Goal: Task Accomplishment & Management: Manage account settings

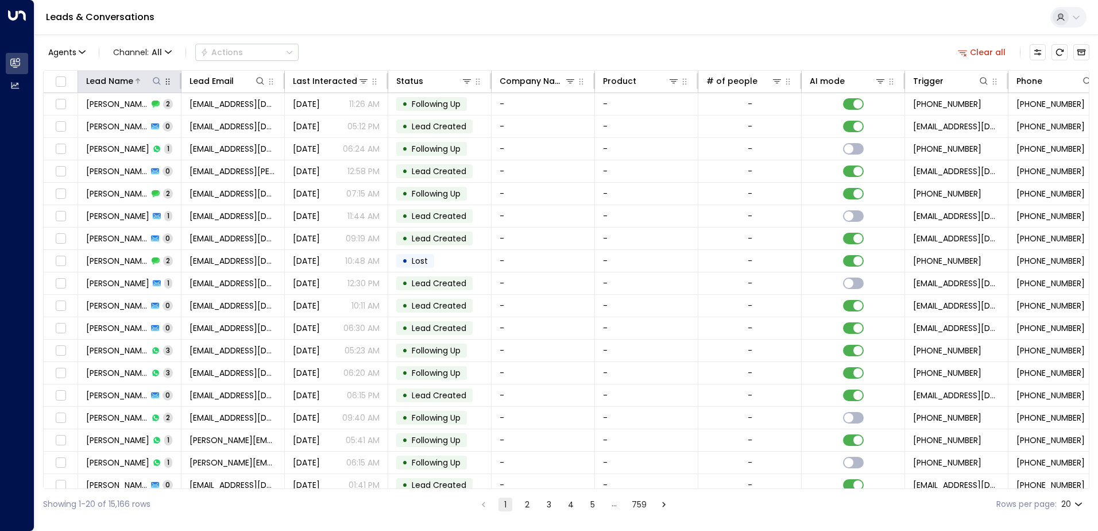
click at [153, 78] on icon at bounding box center [156, 80] width 9 height 9
type input "*****"
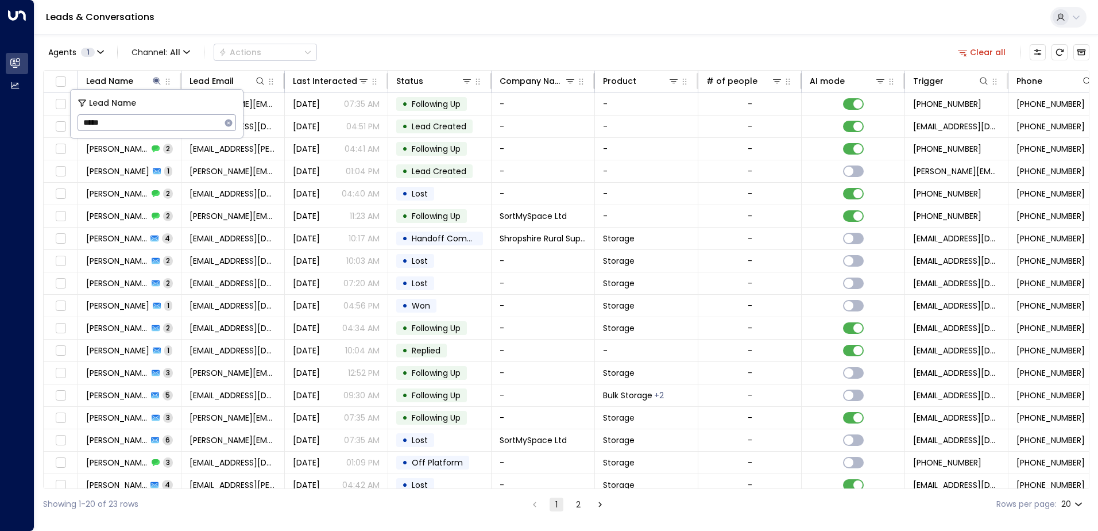
click at [457, 13] on div "Leads & Conversations" at bounding box center [566, 17] width 1064 height 35
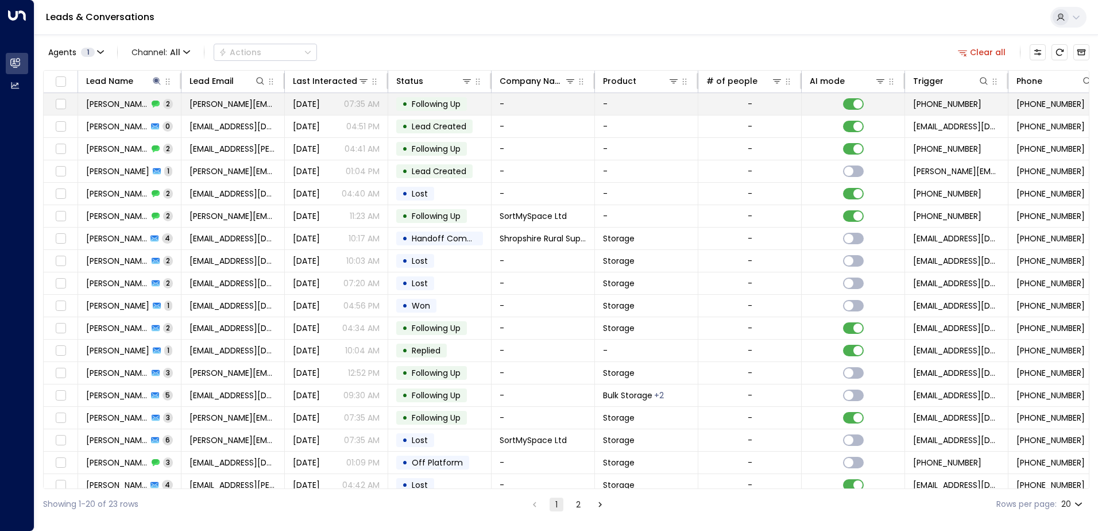
click at [167, 102] on span "2" at bounding box center [168, 104] width 10 height 10
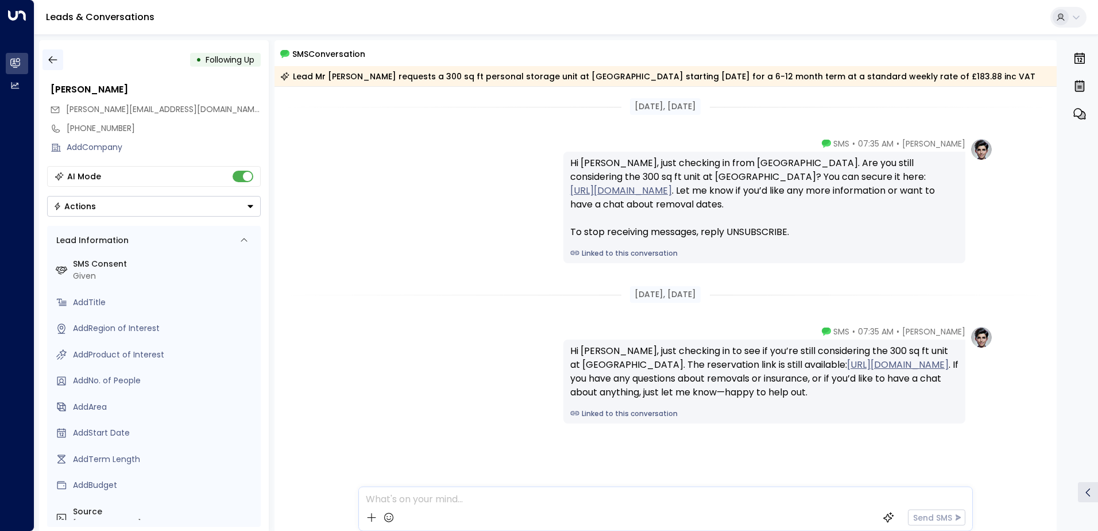
click at [53, 62] on icon "button" at bounding box center [52, 59] width 11 height 11
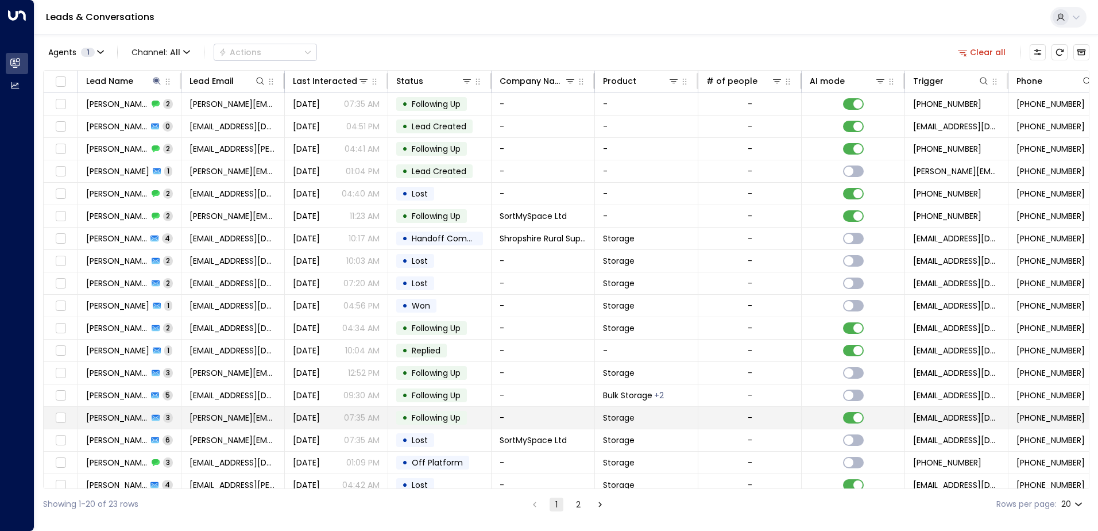
click at [110, 414] on span "[PERSON_NAME]" at bounding box center [117, 417] width 62 height 11
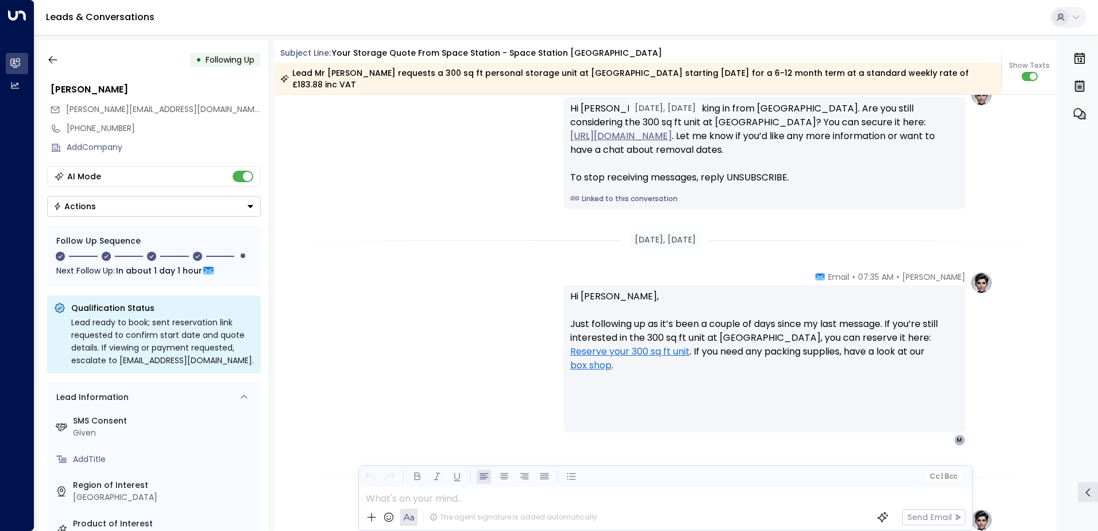
scroll to position [1039, 0]
